Goal: Task Accomplishment & Management: Manage account settings

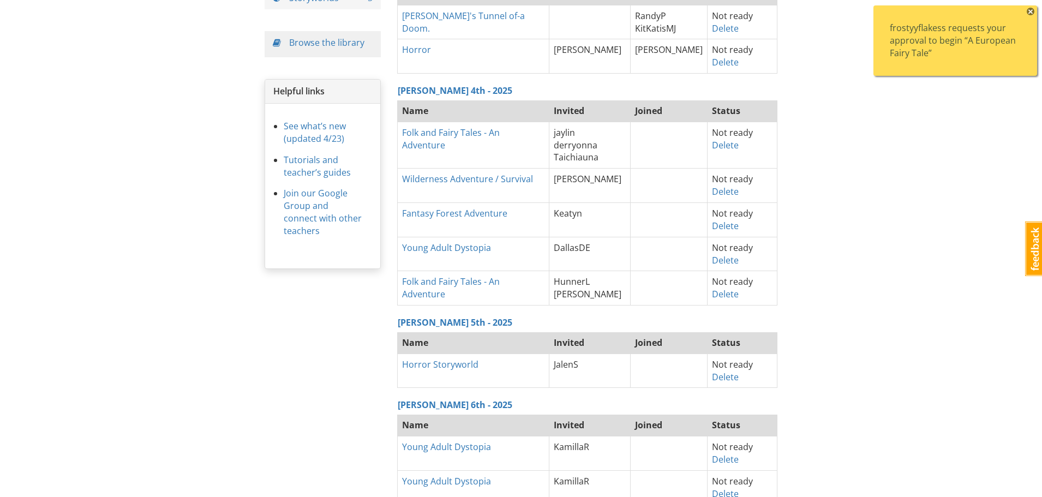
scroll to position [164, 0]
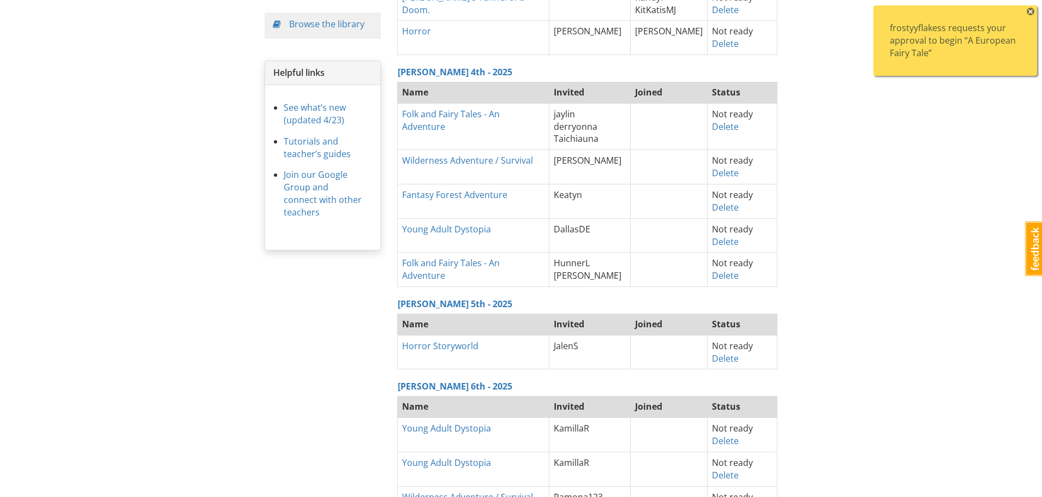
click at [1030, 11] on span "×" at bounding box center [1030, 12] width 8 height 8
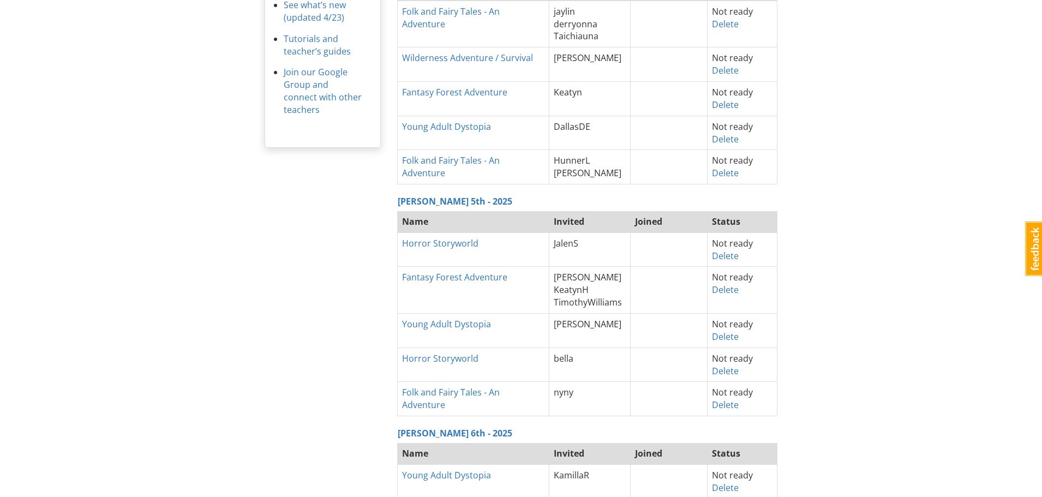
scroll to position [327, 0]
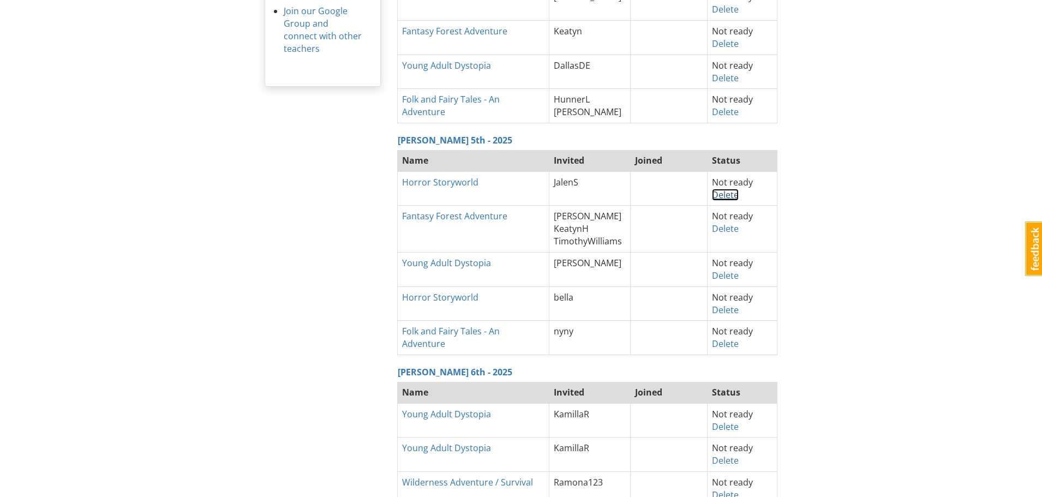
click at [720, 196] on link "Delete" at bounding box center [725, 195] width 27 height 12
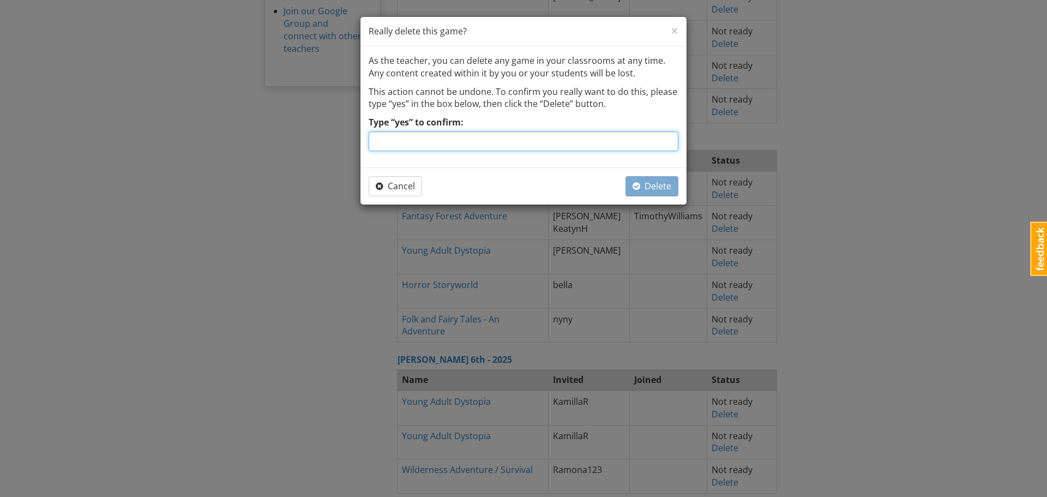
click at [502, 138] on input "Type “yes” to confirm:" at bounding box center [524, 141] width 310 height 20
type input "yes"
click at [666, 187] on span "Delete" at bounding box center [652, 186] width 39 height 12
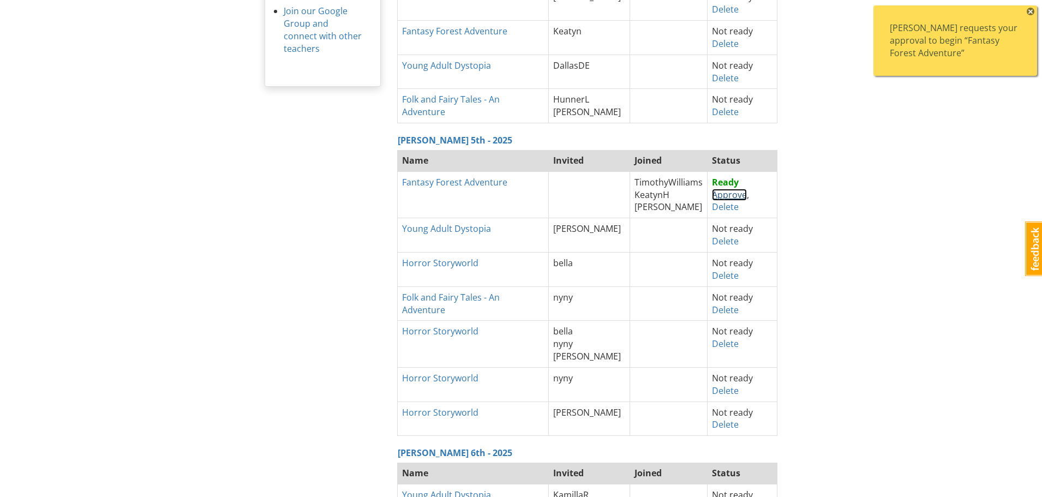
click at [728, 195] on link "Approve" at bounding box center [729, 195] width 35 height 12
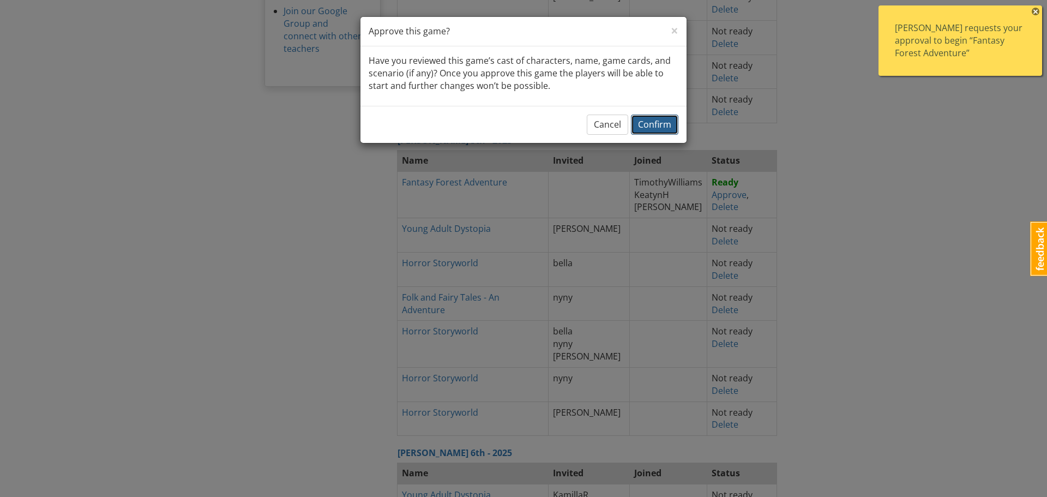
click at [653, 126] on span "Confirm" at bounding box center [654, 124] width 33 height 12
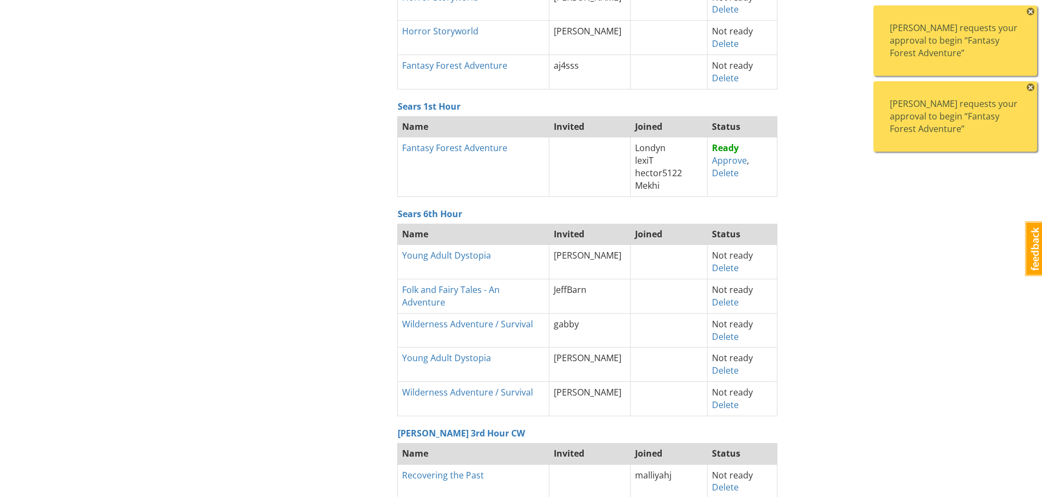
scroll to position [927, 0]
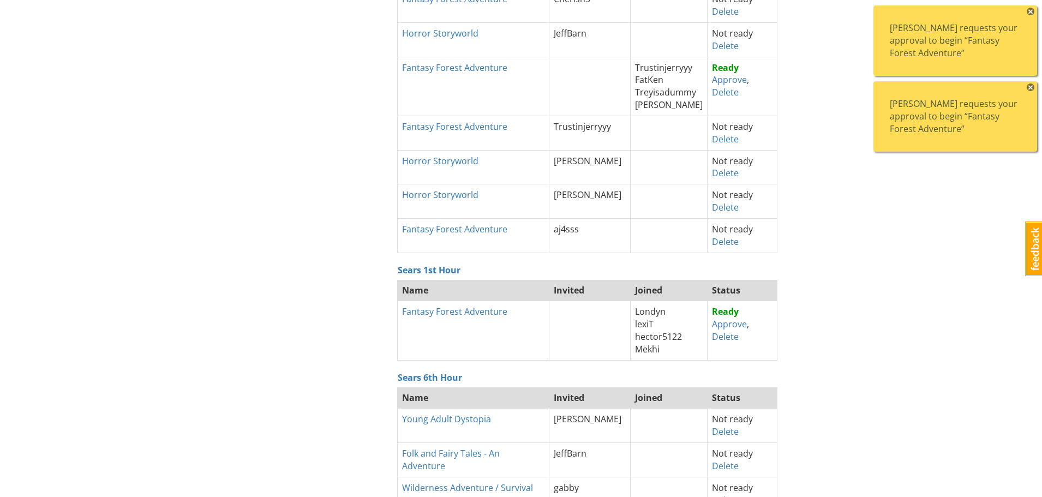
click at [1029, 11] on span "×" at bounding box center [1030, 12] width 8 height 8
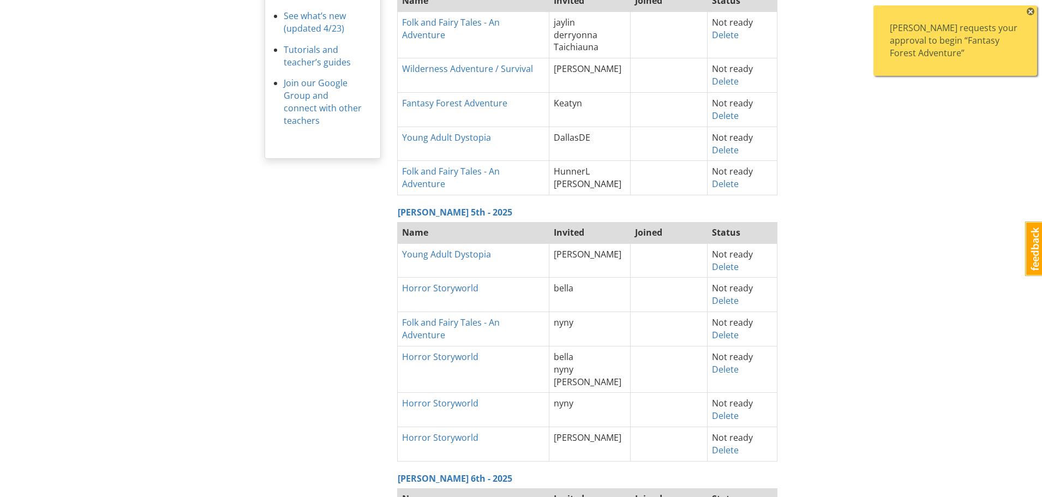
scroll to position [382, 0]
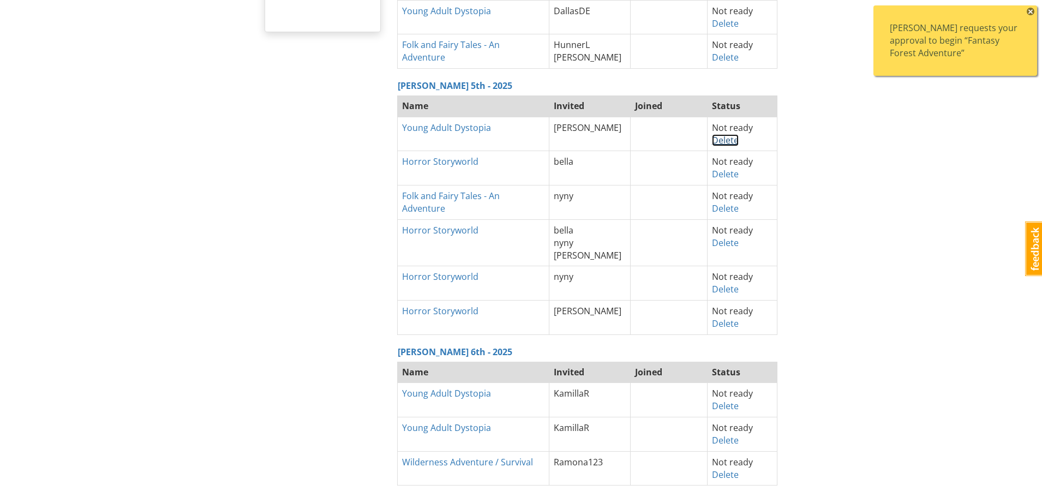
click at [720, 139] on link "Delete" at bounding box center [725, 140] width 27 height 12
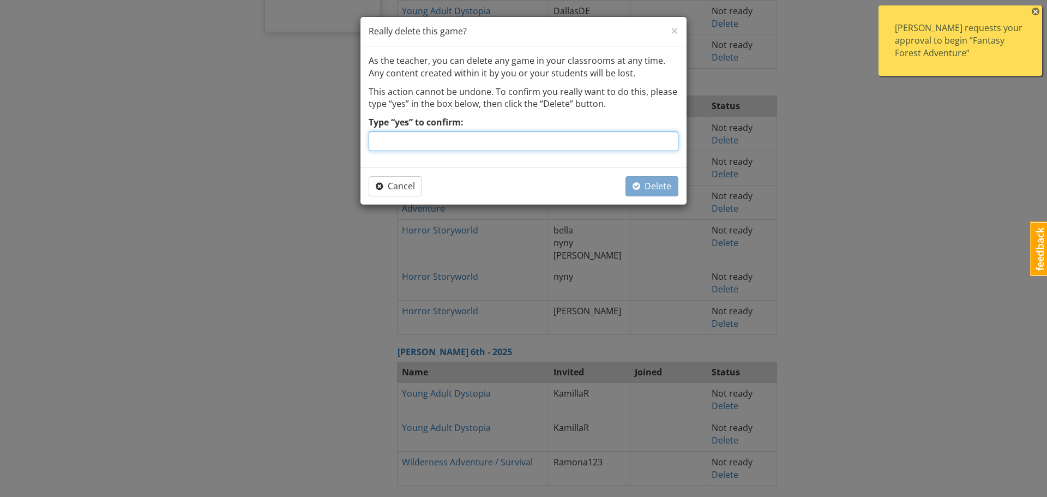
click at [543, 140] on input "Type “yes” to confirm:" at bounding box center [524, 141] width 310 height 20
type input "yes"
click at [654, 187] on span "Delete" at bounding box center [652, 186] width 39 height 12
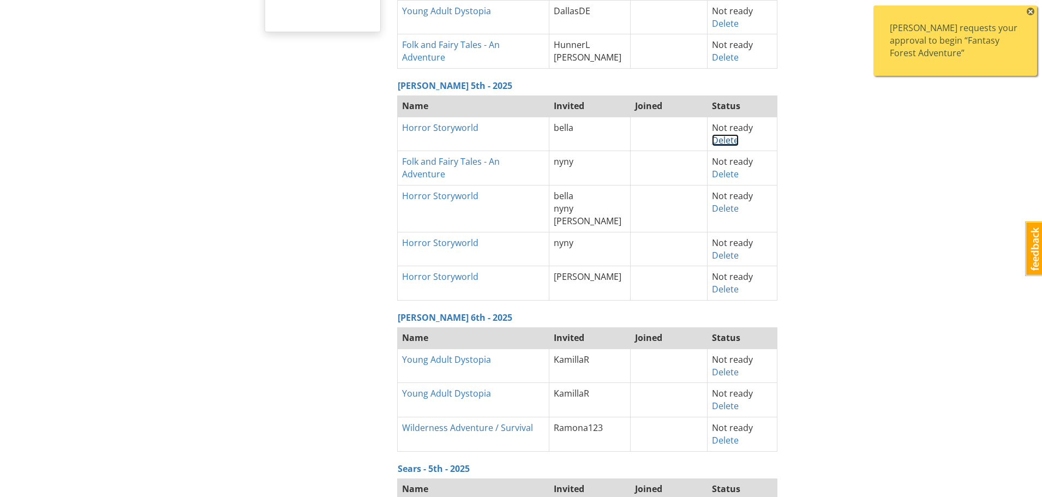
click at [718, 141] on link "Delete" at bounding box center [725, 140] width 27 height 12
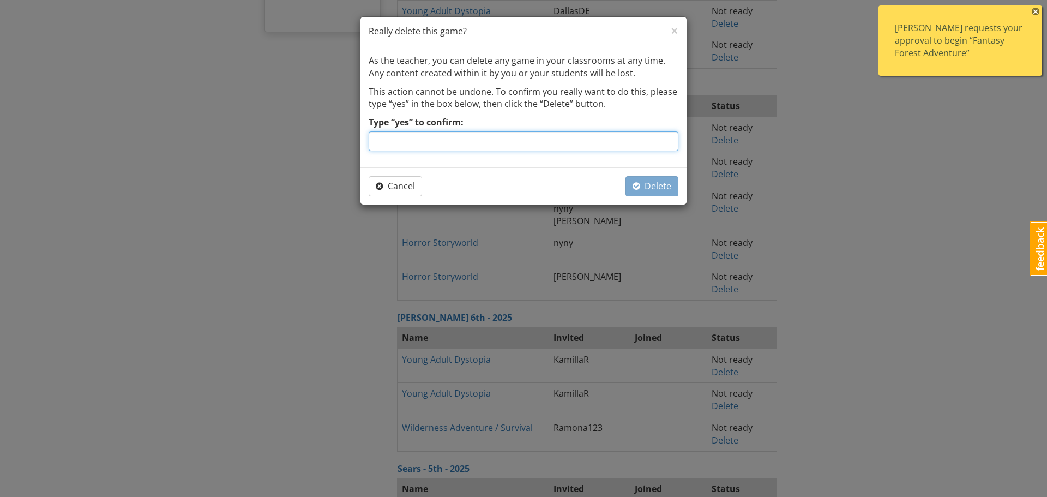
click at [539, 144] on input "Type “yes” to confirm:" at bounding box center [524, 141] width 310 height 20
type input "yes"
click at [640, 189] on span "button" at bounding box center [637, 186] width 8 height 9
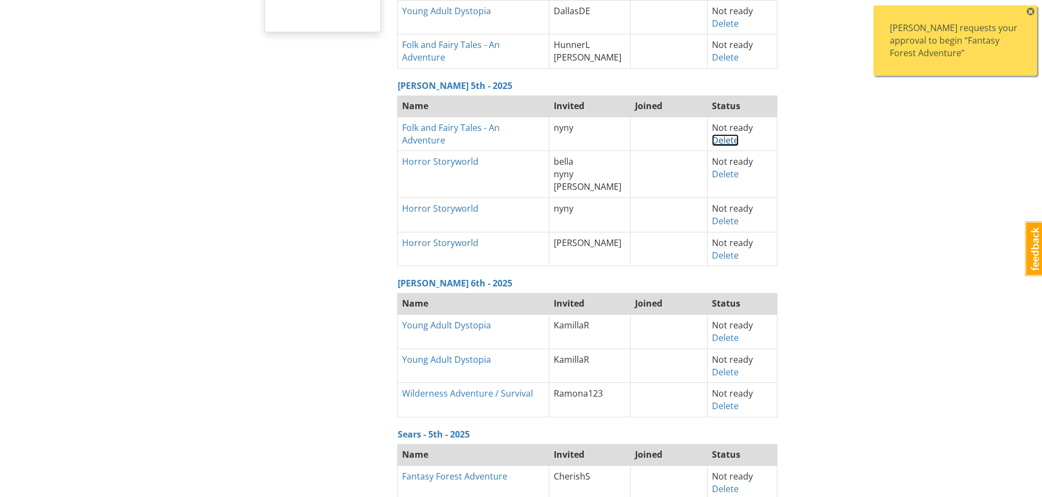
click at [718, 136] on link "Delete" at bounding box center [725, 140] width 27 height 12
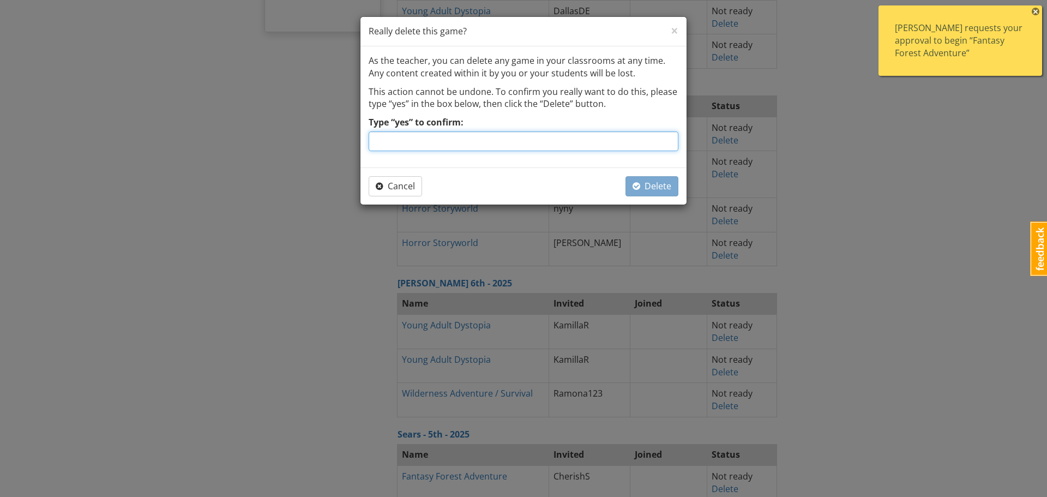
click at [529, 143] on input "Type “yes” to confirm:" at bounding box center [524, 141] width 310 height 20
type input "yes"
click at [668, 187] on span "Delete" at bounding box center [652, 186] width 39 height 12
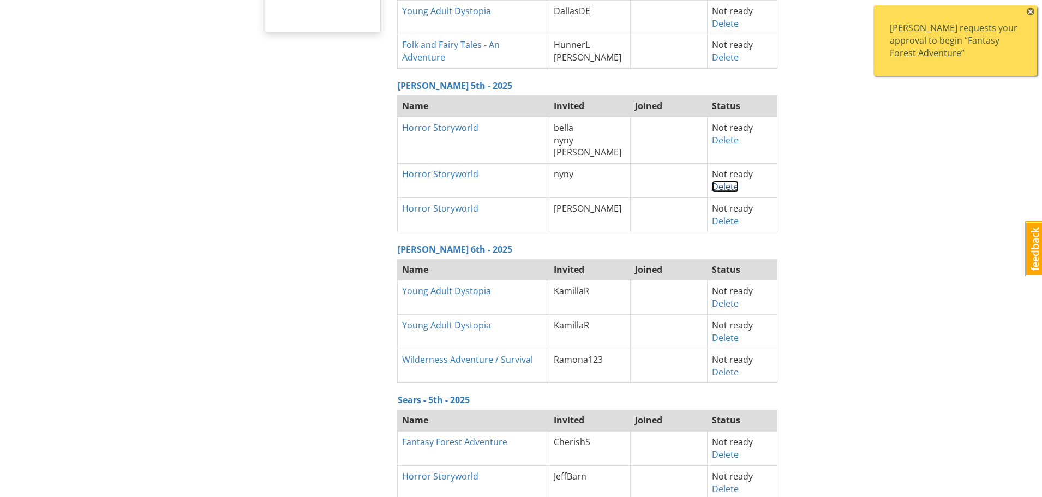
click at [724, 186] on link "Delete" at bounding box center [725, 187] width 27 height 12
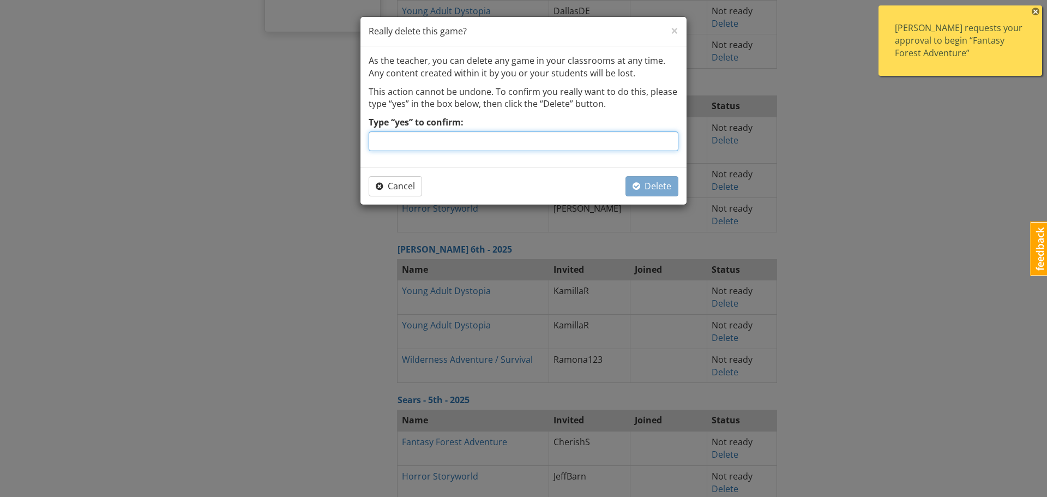
click at [512, 145] on input "Type “yes” to confirm:" at bounding box center [524, 141] width 310 height 20
type input "yes"
click at [663, 188] on span "Delete" at bounding box center [652, 186] width 39 height 12
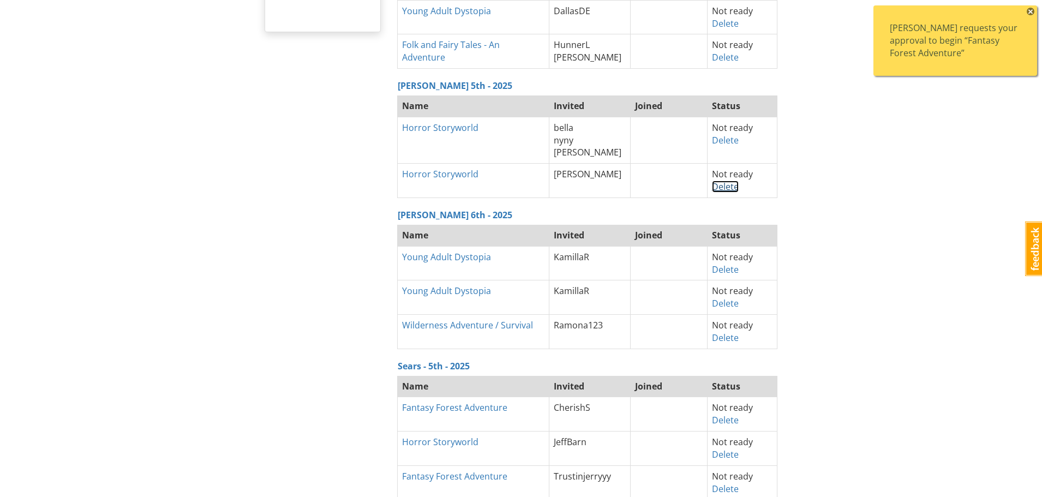
click at [712, 190] on link "Delete" at bounding box center [725, 187] width 27 height 12
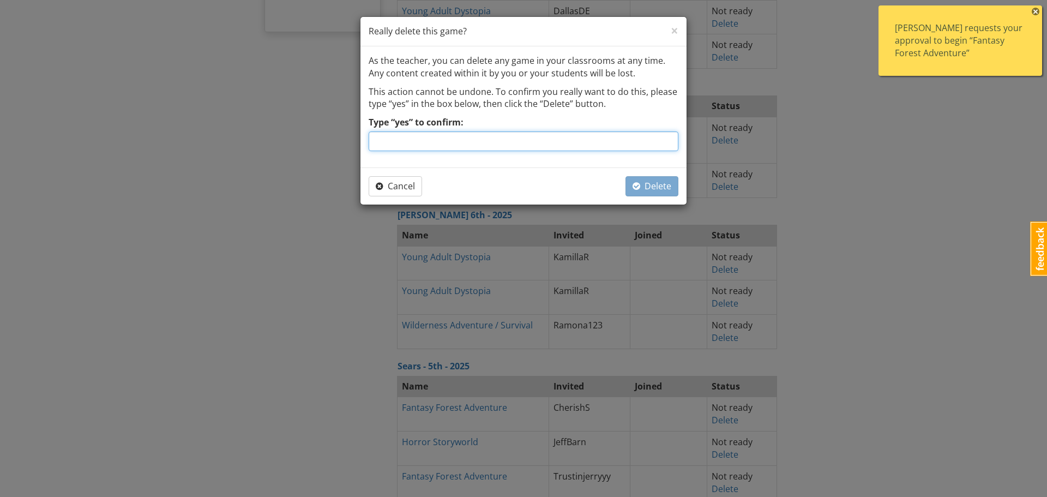
click at [508, 139] on input "Type “yes” to confirm:" at bounding box center [524, 141] width 310 height 20
type input "yes"
click at [644, 179] on button "Delete" at bounding box center [652, 186] width 53 height 20
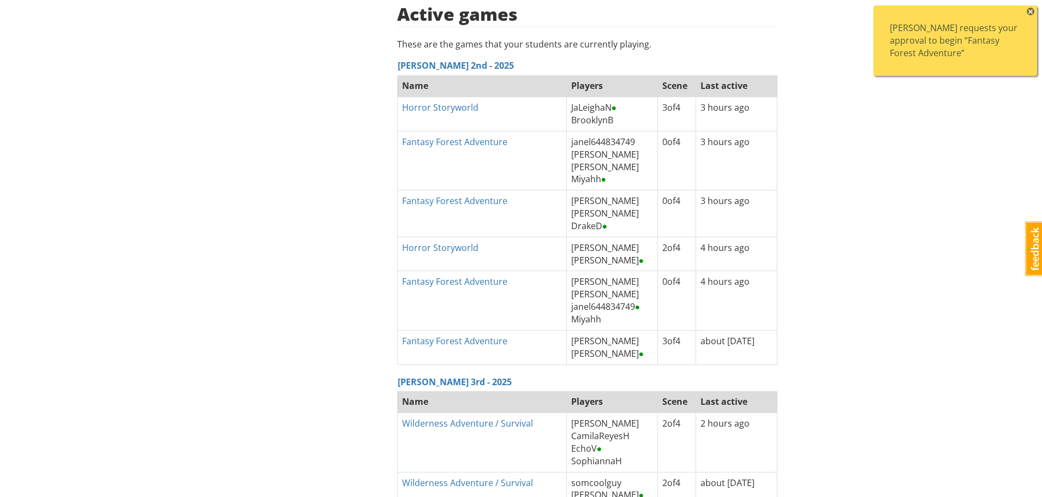
scroll to position [2127, 0]
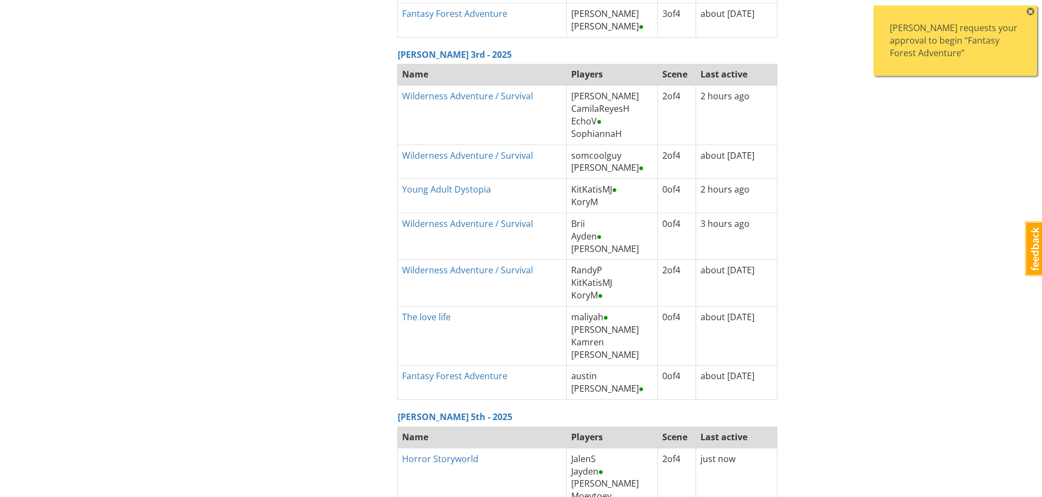
click at [1030, 12] on span "×" at bounding box center [1030, 12] width 8 height 8
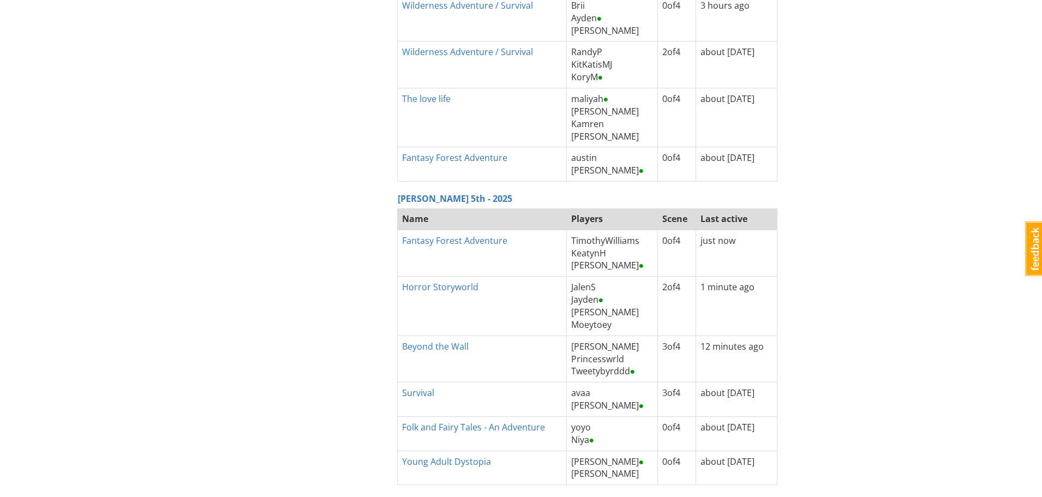
scroll to position [2400, 0]
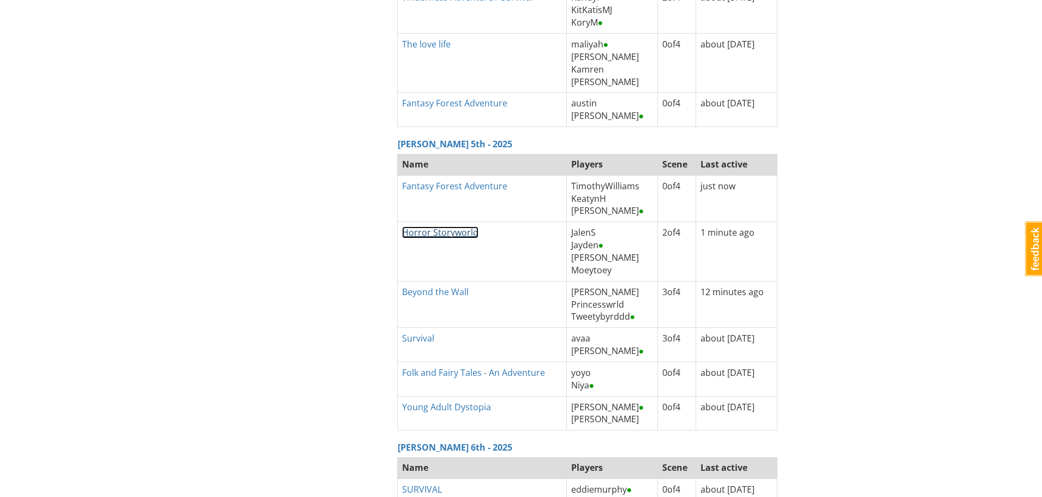
click at [428, 232] on link "Horror Storyworld" at bounding box center [440, 232] width 76 height 12
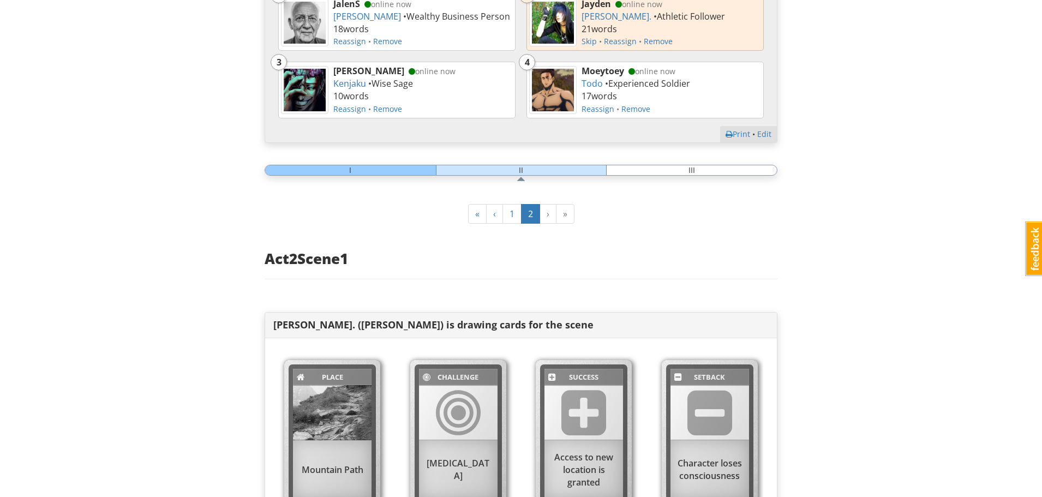
scroll to position [679, 0]
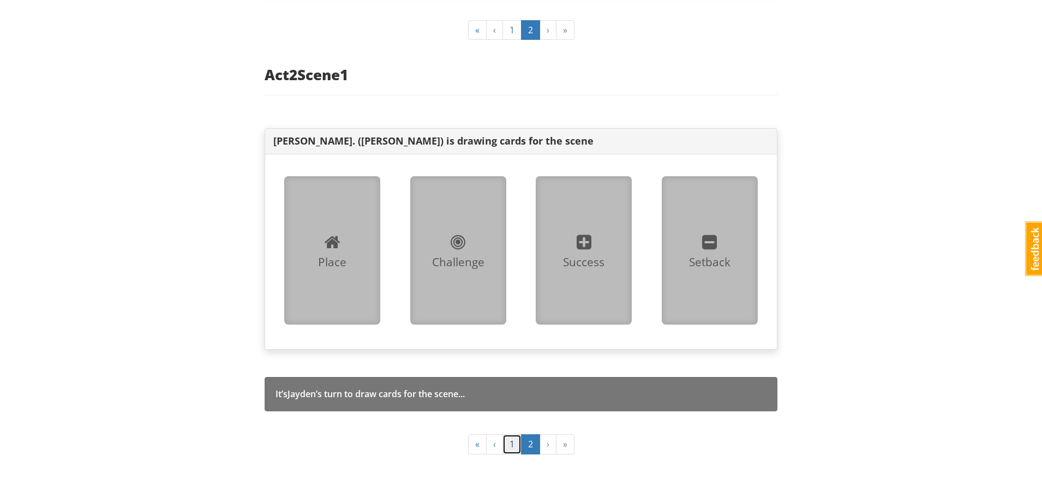
click at [510, 447] on link "1" at bounding box center [511, 444] width 19 height 20
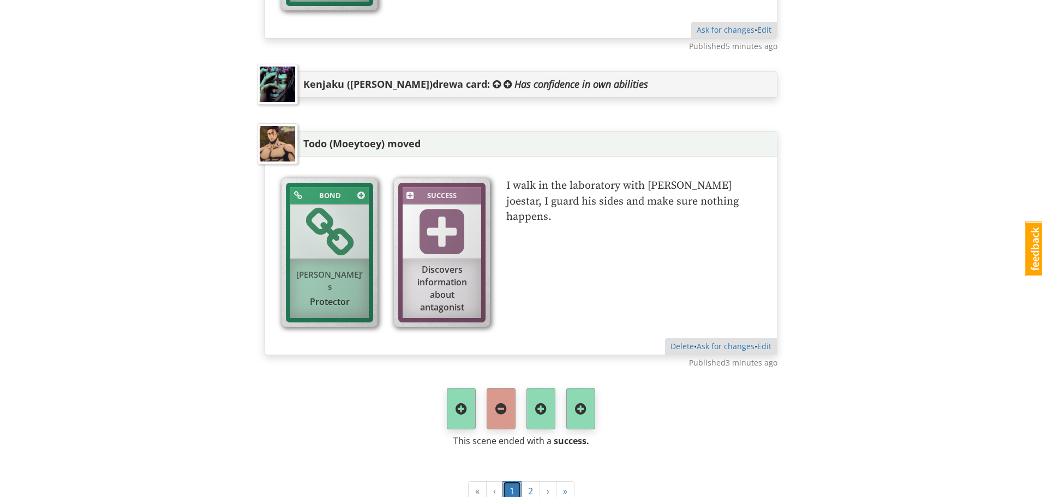
scroll to position [2697, 0]
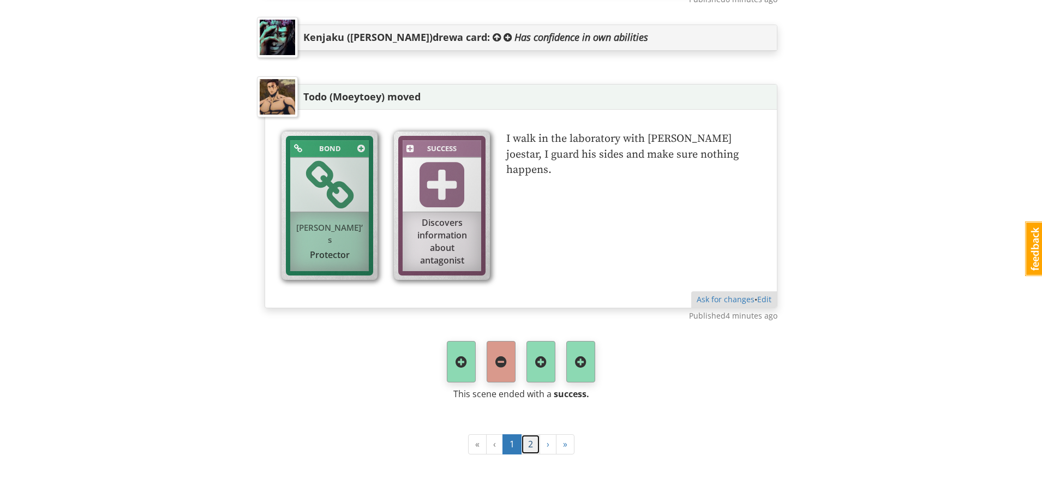
click at [532, 448] on link "2" at bounding box center [530, 444] width 19 height 20
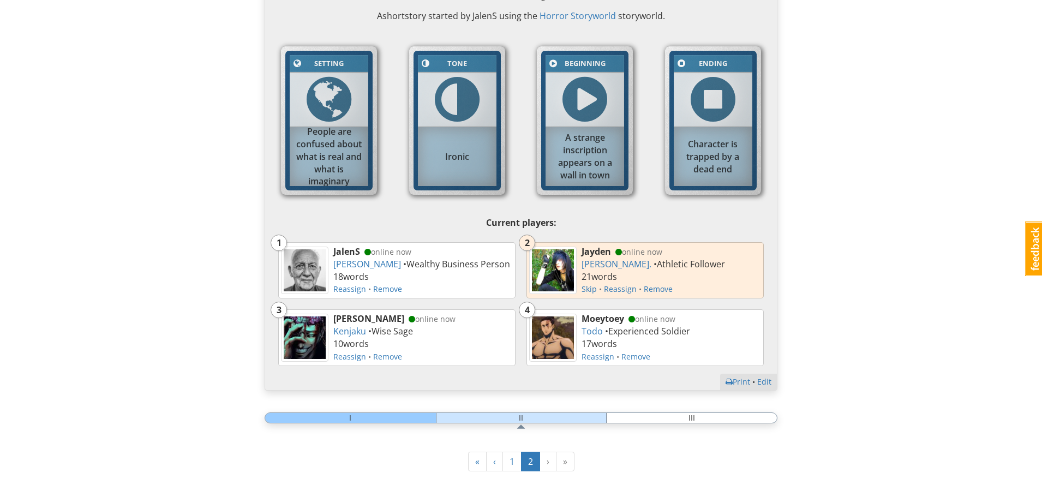
scroll to position [375, 0]
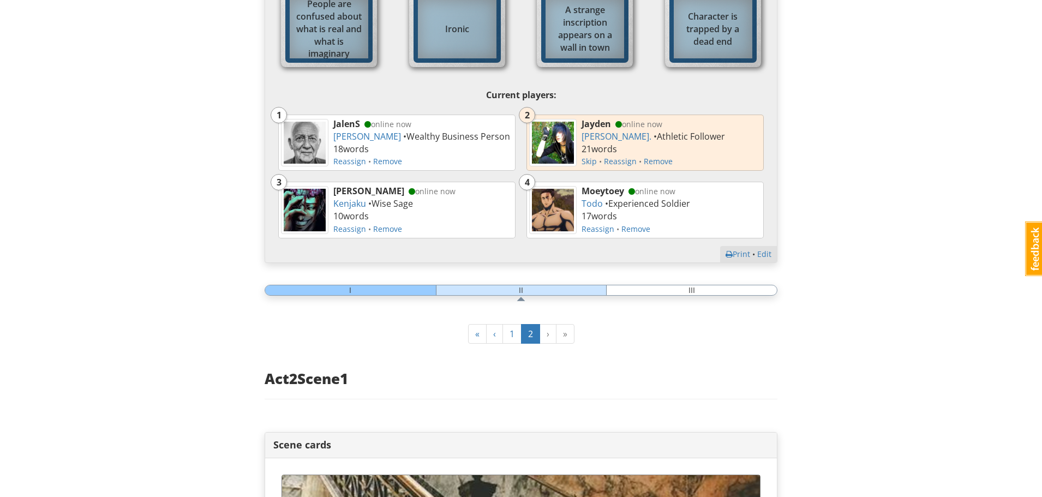
click at [398, 291] on div at bounding box center [521, 290] width 513 height 11
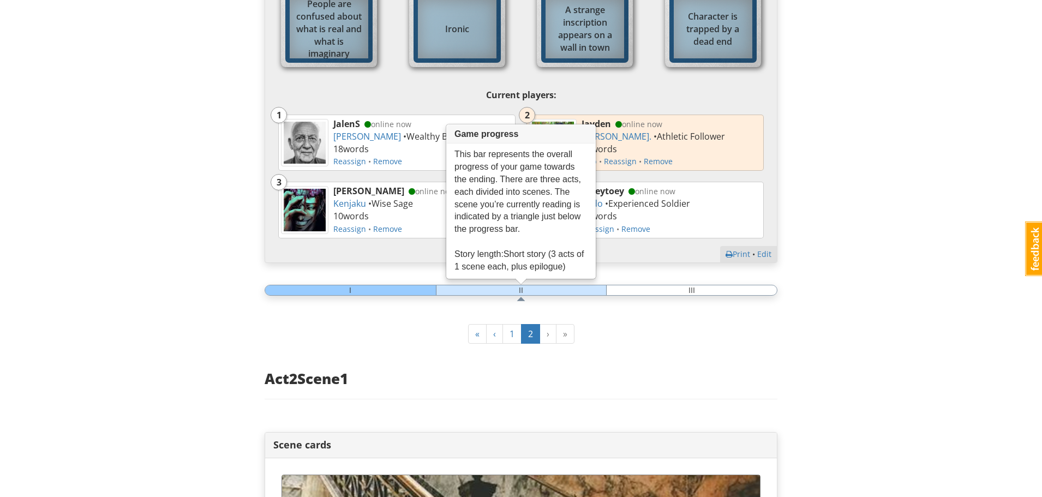
click at [370, 289] on div at bounding box center [521, 290] width 513 height 11
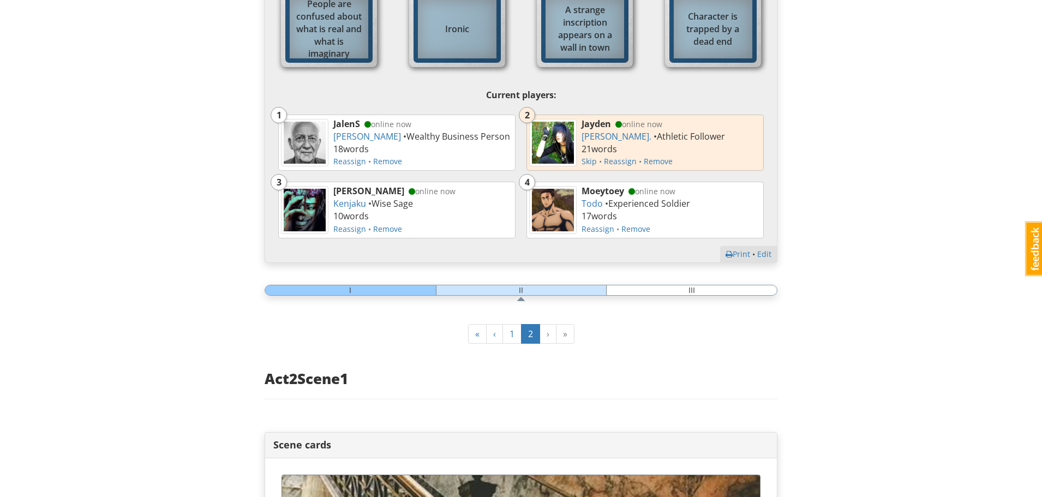
click at [527, 285] on div at bounding box center [521, 290] width 513 height 11
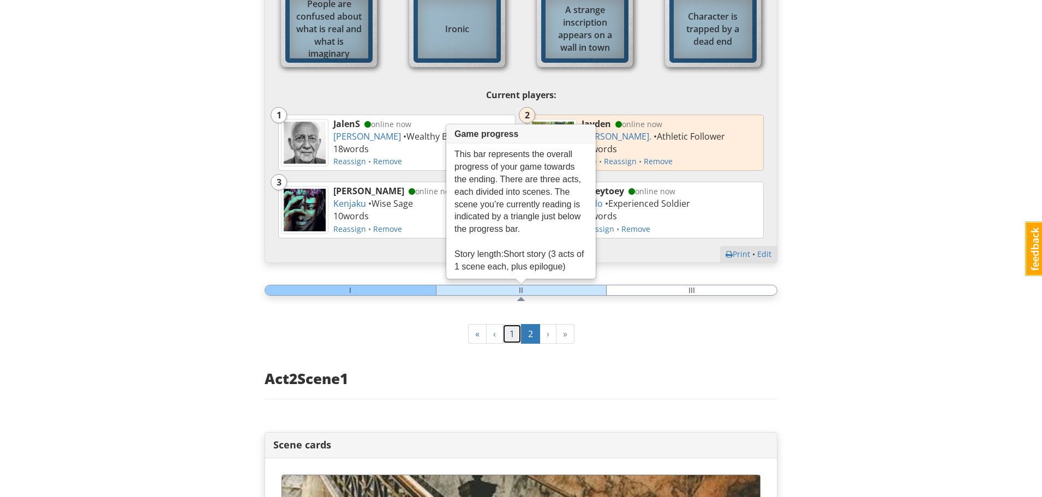
click at [511, 329] on link "1" at bounding box center [511, 334] width 19 height 20
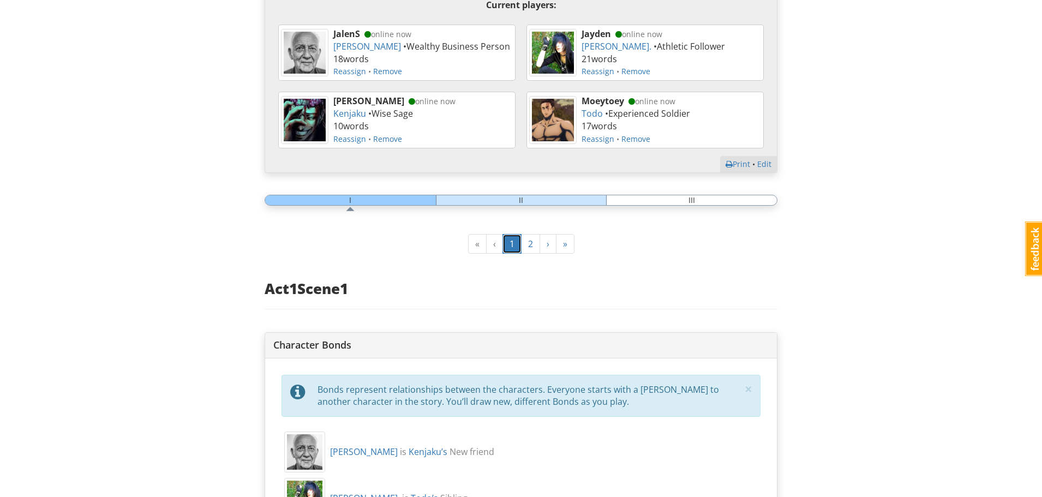
scroll to position [654, 0]
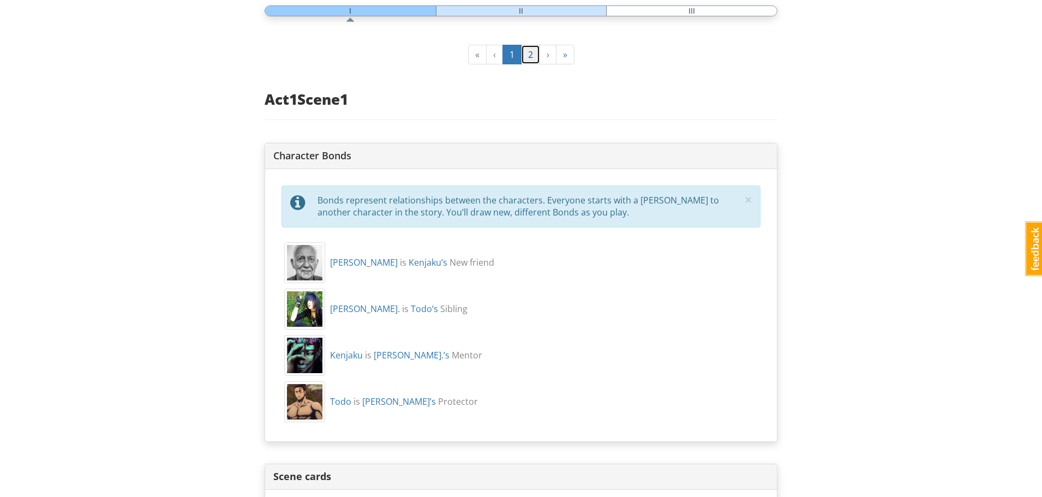
click at [525, 55] on link "2" at bounding box center [530, 55] width 19 height 20
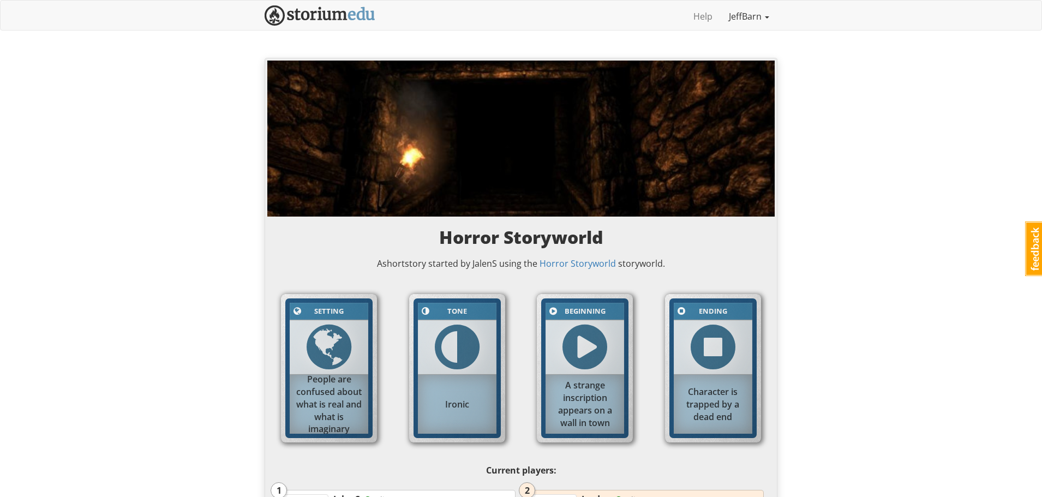
click at [752, 20] on link "JeffBarn" at bounding box center [748, 16] width 57 height 27
click at [305, 6] on img at bounding box center [320, 15] width 111 height 20
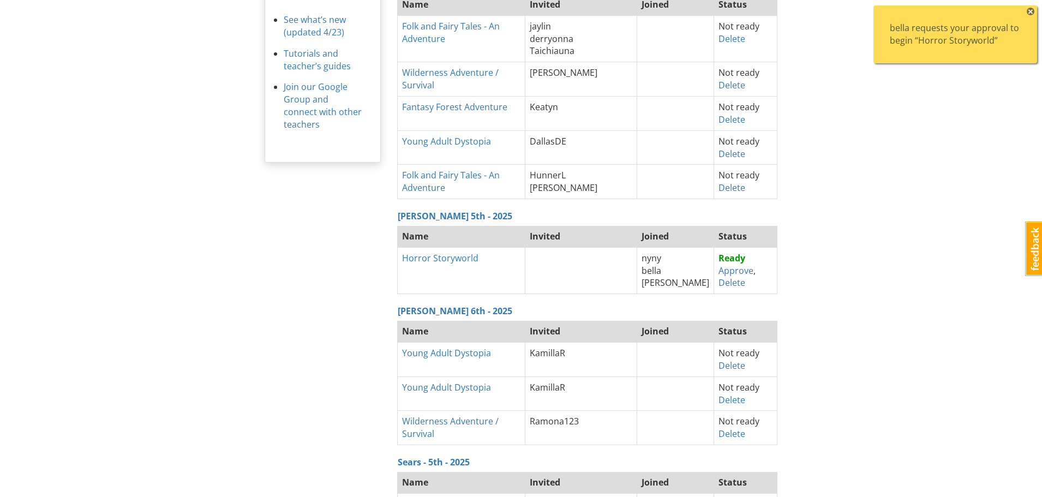
scroll to position [327, 0]
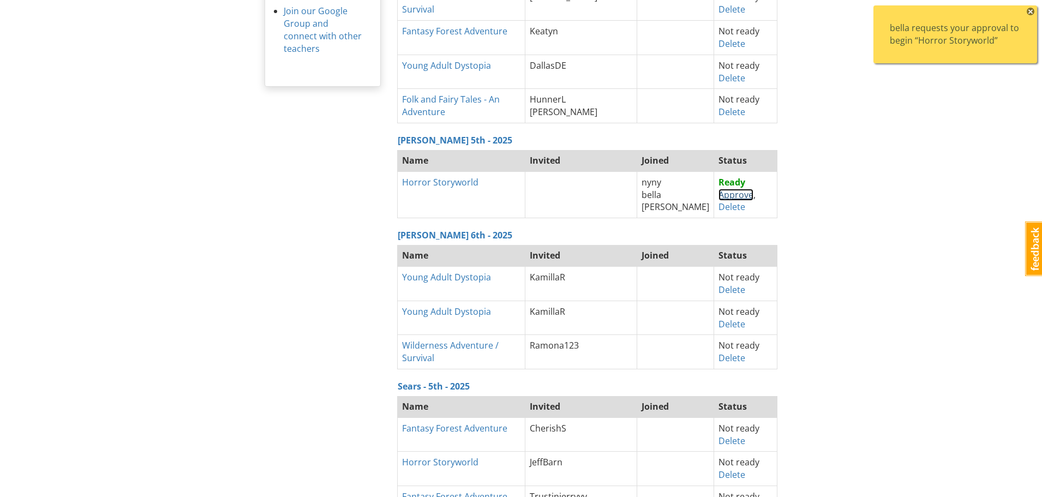
click at [731, 193] on link "Approve" at bounding box center [735, 195] width 35 height 12
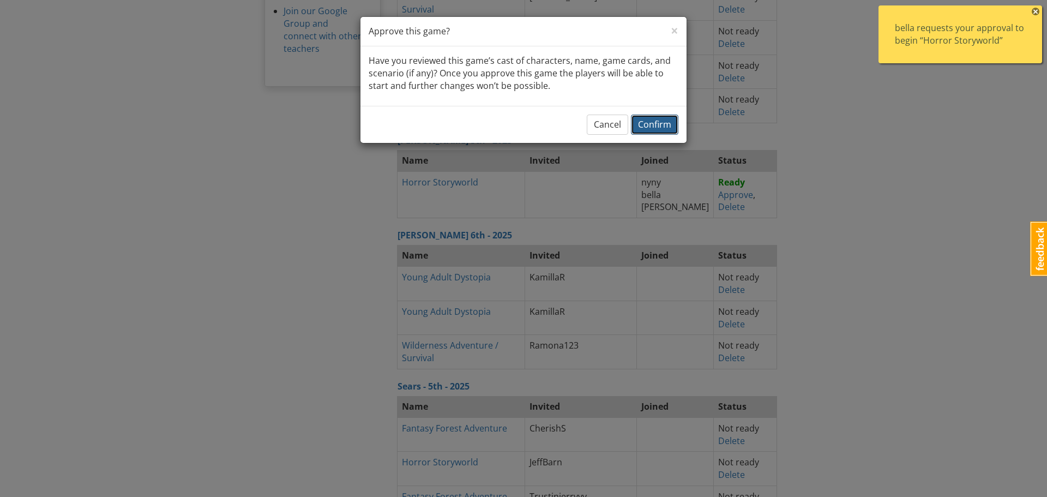
click at [664, 131] on button "Confirm" at bounding box center [654, 125] width 47 height 20
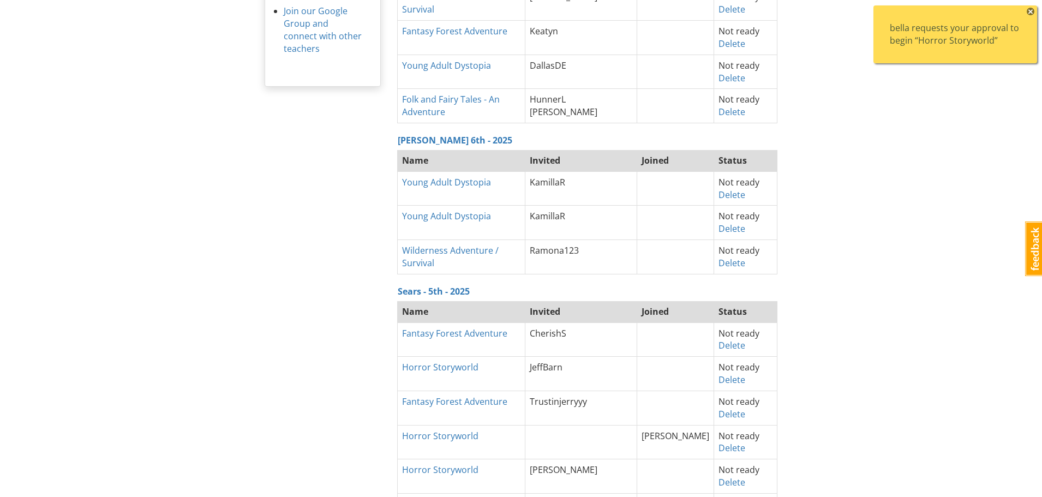
click at [1030, 13] on span "×" at bounding box center [1030, 12] width 8 height 8
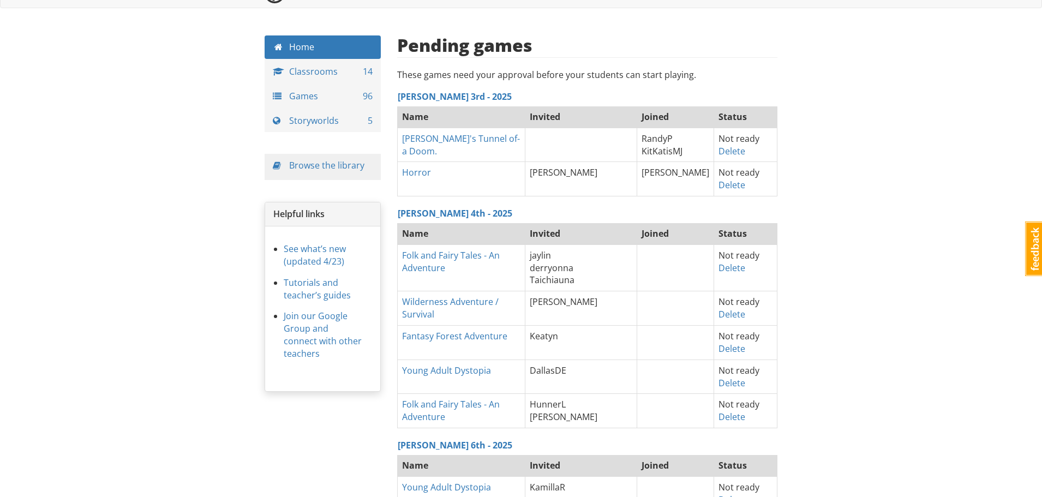
scroll to position [0, 0]
